Goal: Navigation & Orientation: Find specific page/section

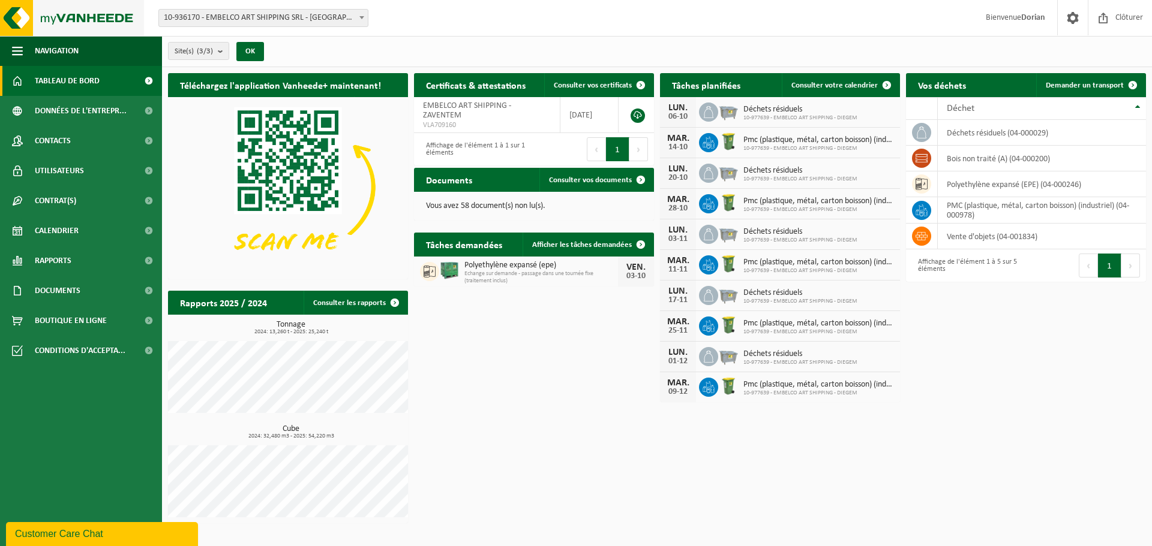
click at [79, 7] on img at bounding box center [72, 18] width 144 height 36
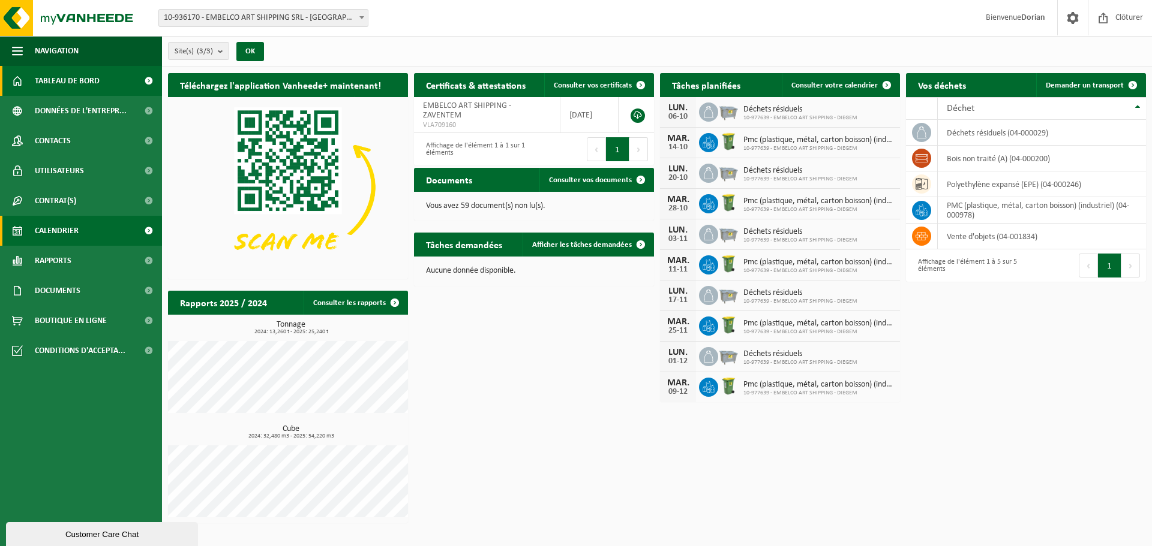
click at [113, 226] on link "Calendrier" at bounding box center [81, 231] width 162 height 30
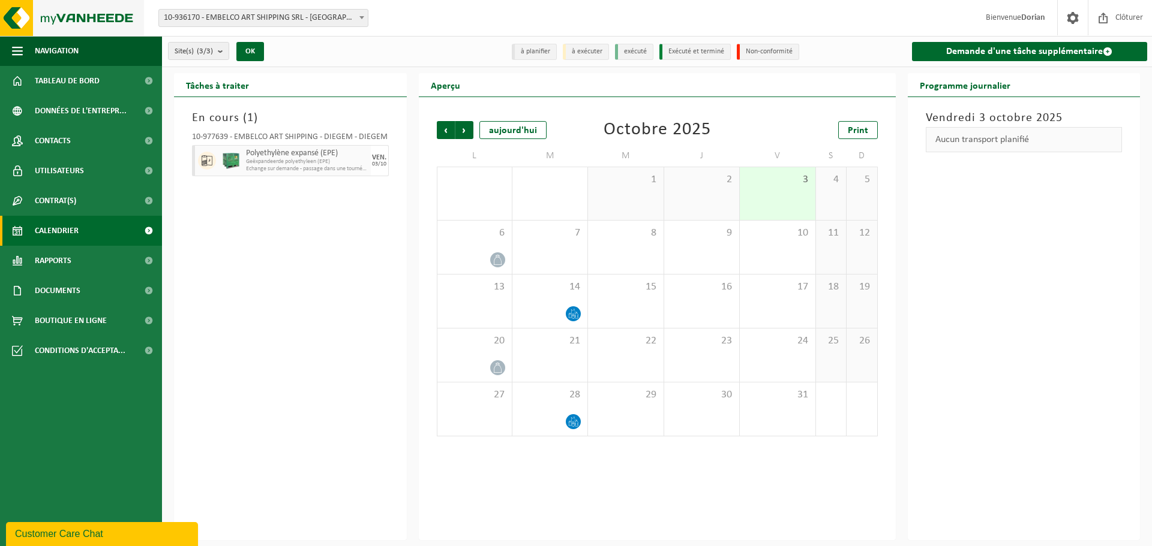
click at [72, 15] on img at bounding box center [72, 18] width 144 height 36
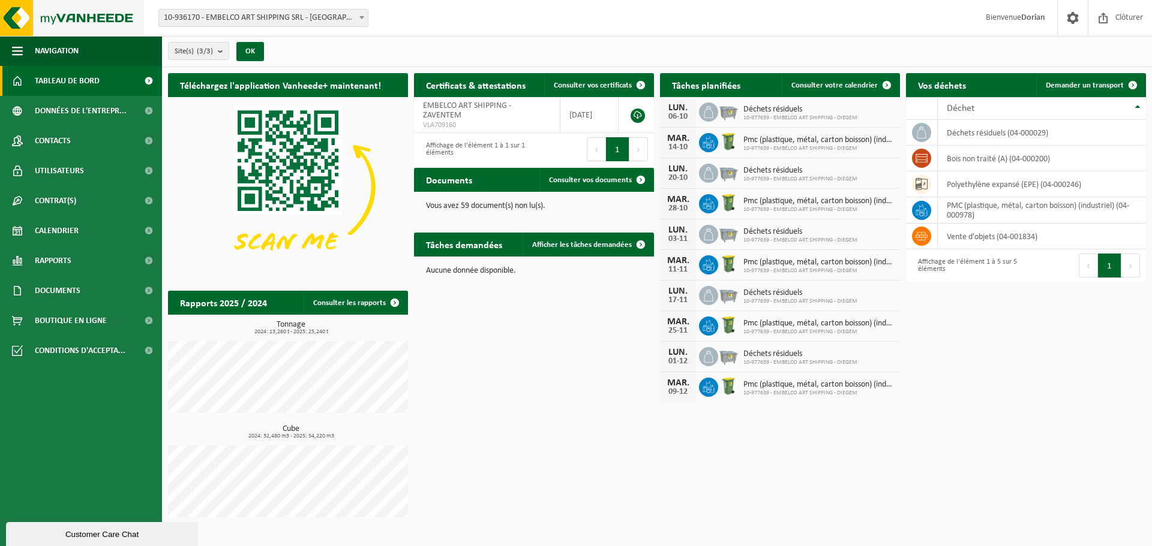
drag, startPoint x: 0, startPoint y: 0, endPoint x: 72, endPoint y: 15, distance: 73.5
drag, startPoint x: 72, startPoint y: 15, endPoint x: 424, endPoint y: 1, distance: 352.4
click at [437, 7] on div "Site: 10-936170 - EMBELCO ART SHIPPING SRL - [GEOGRAPHIC_DATA] 10-929823 - EMBE…" at bounding box center [576, 18] width 1152 height 37
